Goal: Find contact information: Find contact information

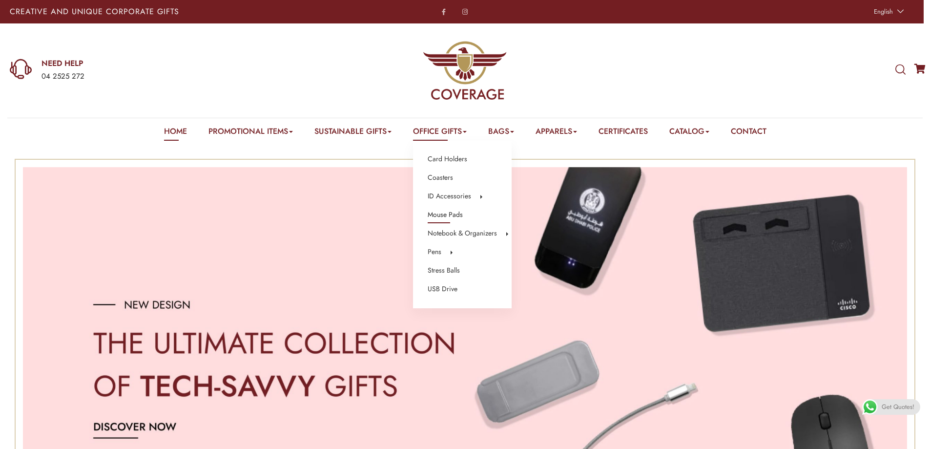
click at [444, 213] on link "Mouse Pads" at bounding box center [445, 214] width 35 height 13
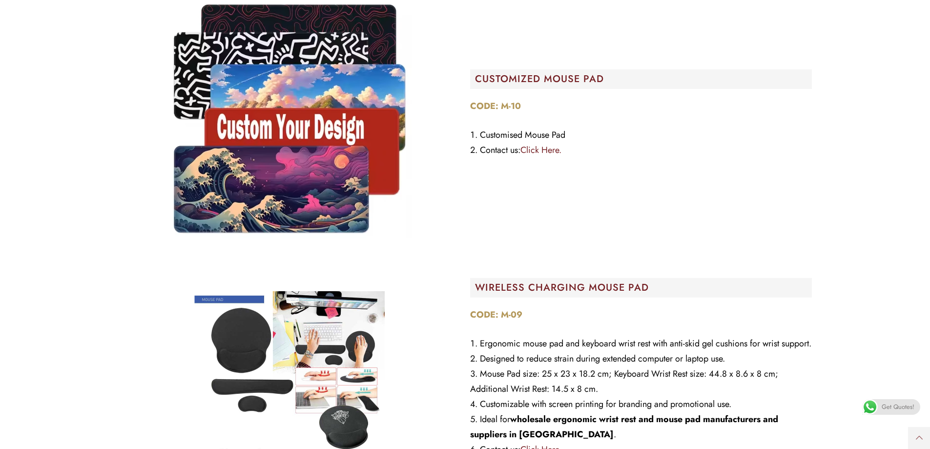
scroll to position [293, 0]
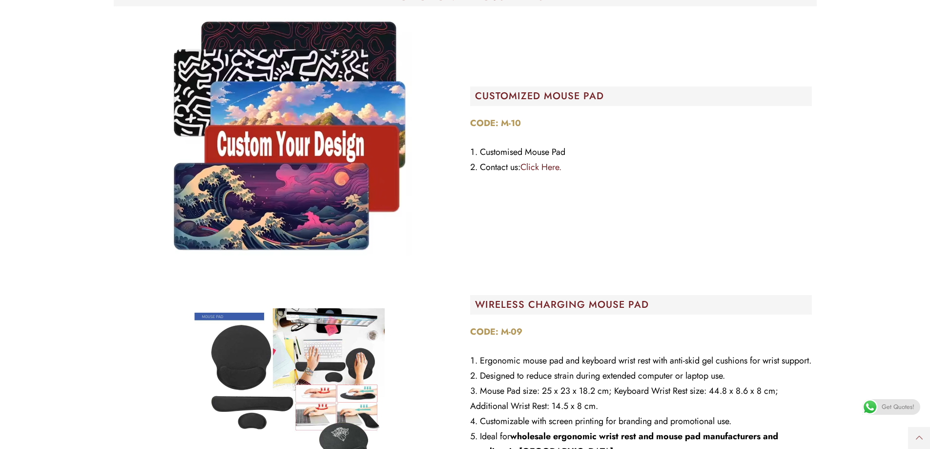
click at [538, 167] on link "Click Here." at bounding box center [540, 167] width 41 height 13
click at [552, 165] on link "Click Here." at bounding box center [540, 167] width 41 height 13
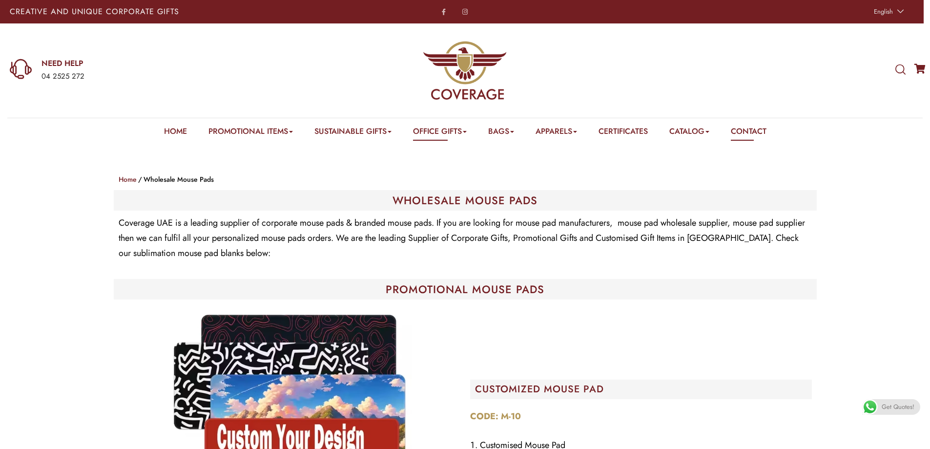
click at [748, 133] on link "Contact" at bounding box center [749, 132] width 36 height 15
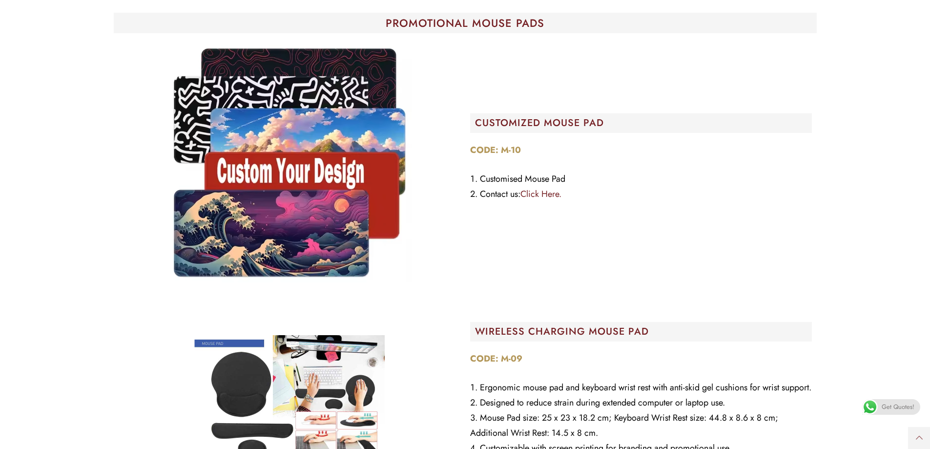
scroll to position [293, 0]
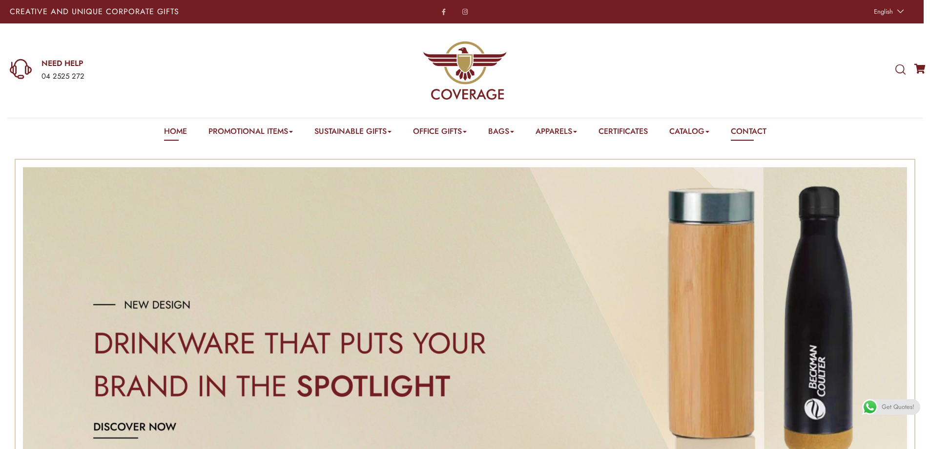
click at [766, 128] on link "Contact" at bounding box center [749, 132] width 36 height 15
